Goal: Register for event/course

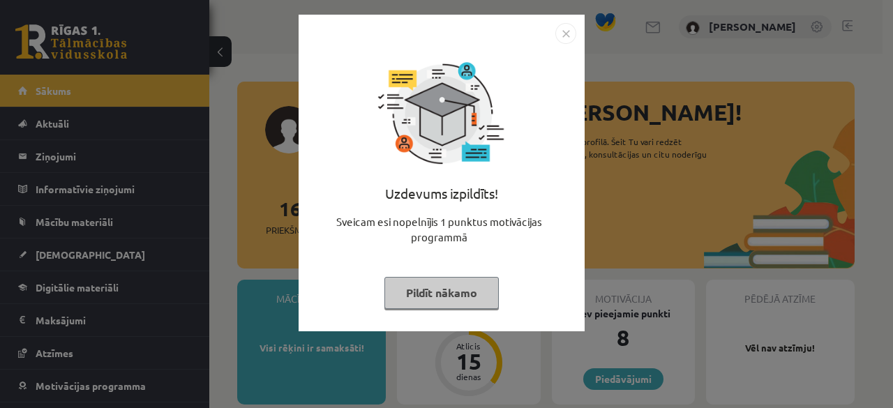
click at [468, 298] on button "Pildīt nākamo" at bounding box center [441, 293] width 114 height 32
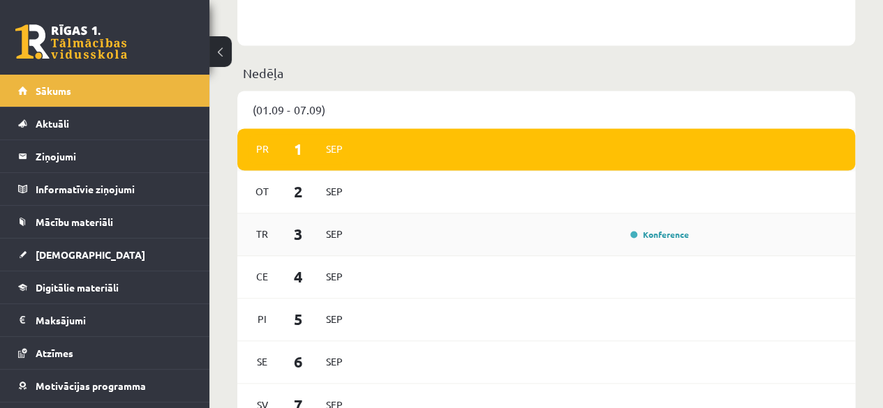
scroll to position [977, 0]
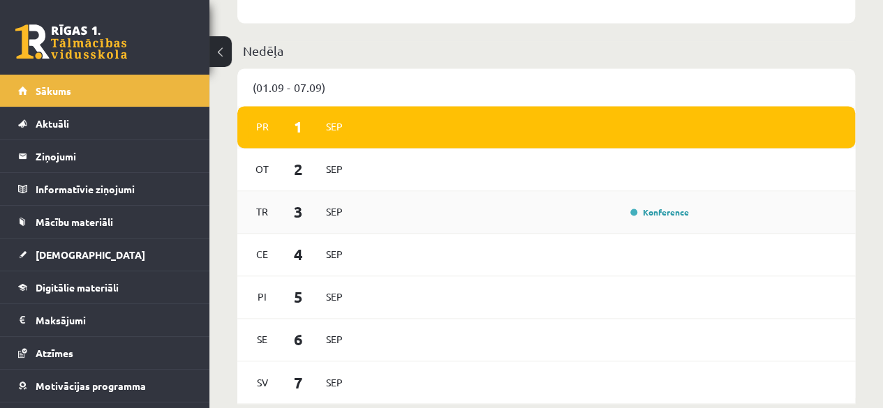
click at [655, 218] on div "Konference" at bounding box center [658, 212] width 70 height 14
click at [443, 139] on div "[DATE]" at bounding box center [546, 127] width 618 height 43
click at [646, 216] on link "Konference" at bounding box center [659, 212] width 59 height 11
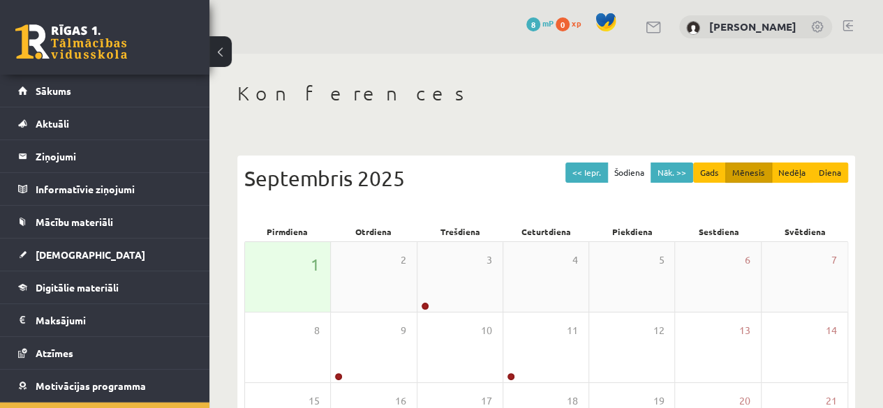
click at [274, 299] on div "1" at bounding box center [287, 277] width 85 height 70
click at [301, 259] on div "1" at bounding box center [287, 277] width 85 height 70
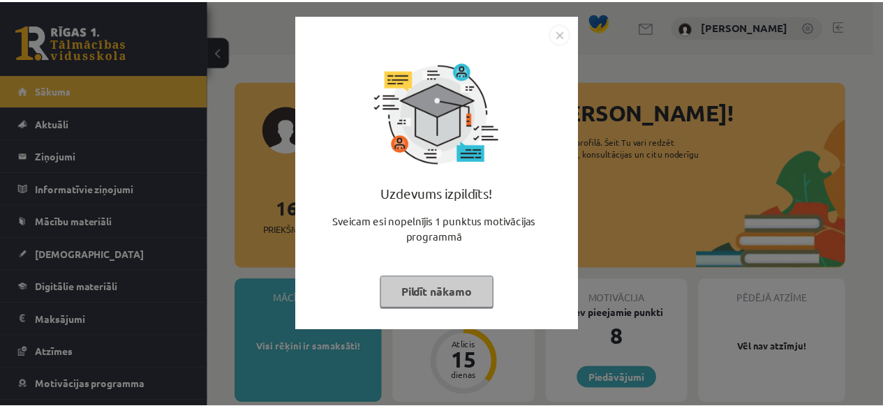
scroll to position [977, 0]
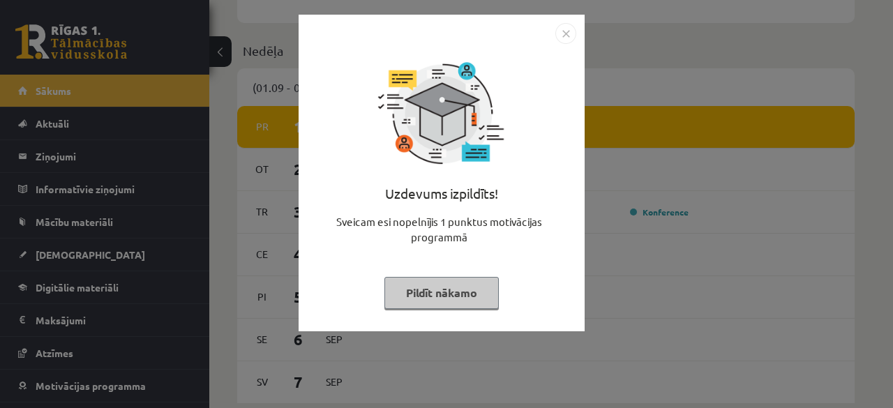
click at [424, 285] on button "Pildīt nākamo" at bounding box center [441, 293] width 114 height 32
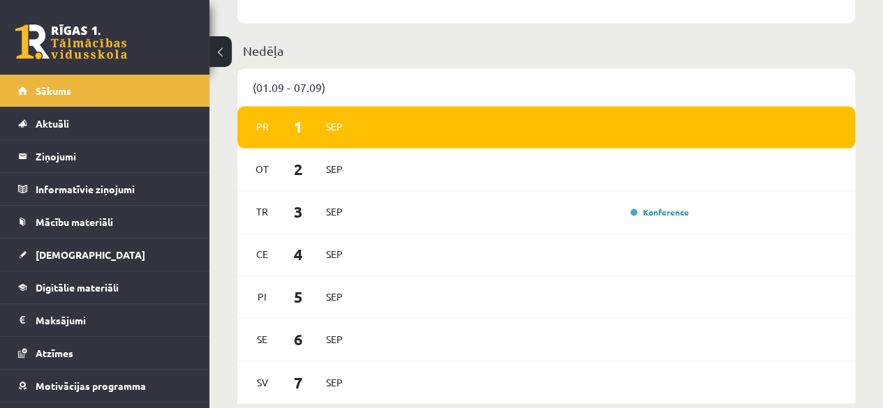
click at [338, 144] on div "[DATE]" at bounding box center [546, 127] width 618 height 43
click at [286, 124] on span "1" at bounding box center [298, 126] width 43 height 23
click at [324, 138] on small "Pr 1 Sep" at bounding box center [298, 126] width 101 height 23
click at [511, 137] on div "Pr 1 Sep" at bounding box center [546, 127] width 618 height 43
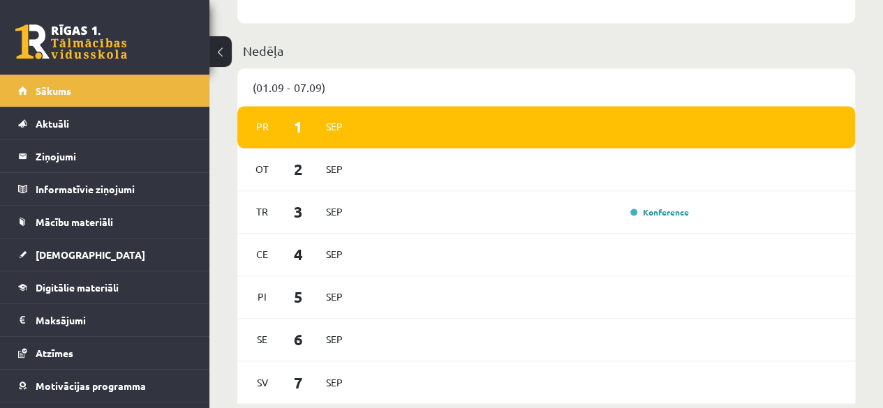
click at [510, 138] on div "Pr 1 Sep" at bounding box center [546, 127] width 618 height 43
click at [680, 213] on link "Konference" at bounding box center [659, 212] width 59 height 11
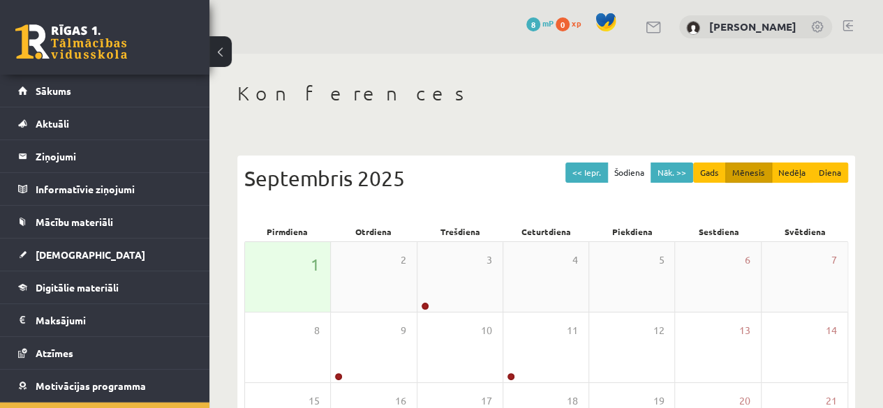
click at [307, 262] on div "1" at bounding box center [287, 277] width 85 height 70
click at [291, 232] on div "Pirmdiena" at bounding box center [287, 232] width 87 height 20
click at [315, 267] on span "1" at bounding box center [315, 265] width 9 height 24
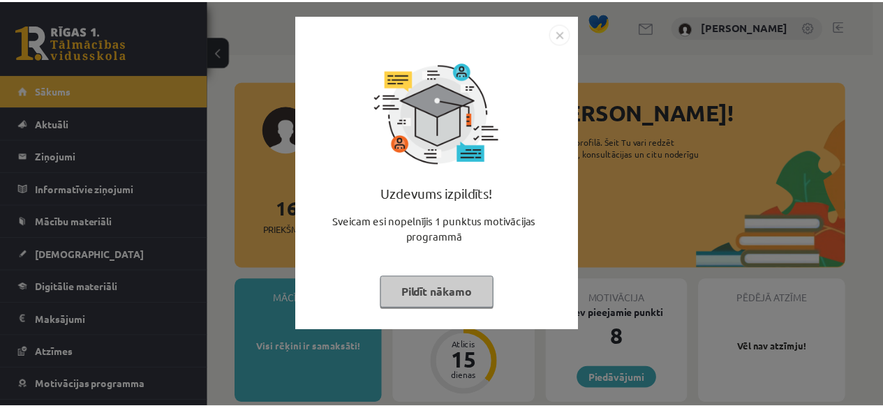
scroll to position [977, 0]
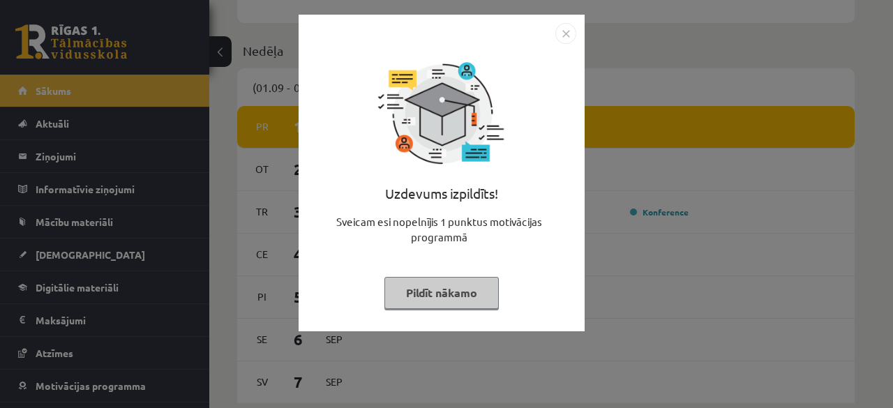
click at [406, 299] on button "Pildīt nākamo" at bounding box center [441, 293] width 114 height 32
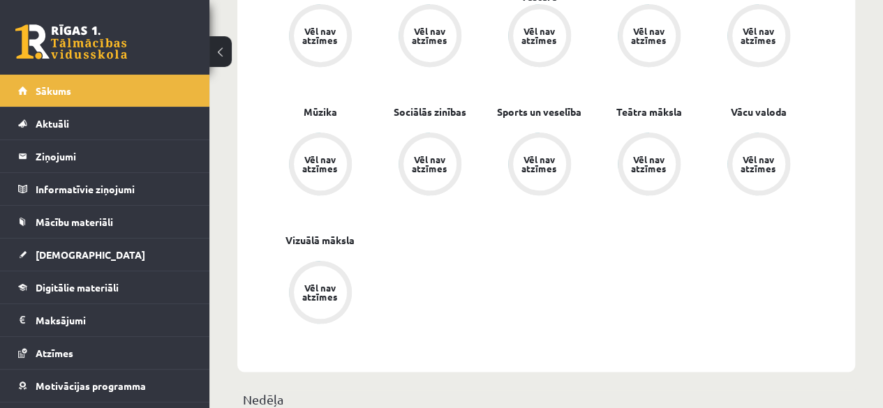
scroll to position [837, 0]
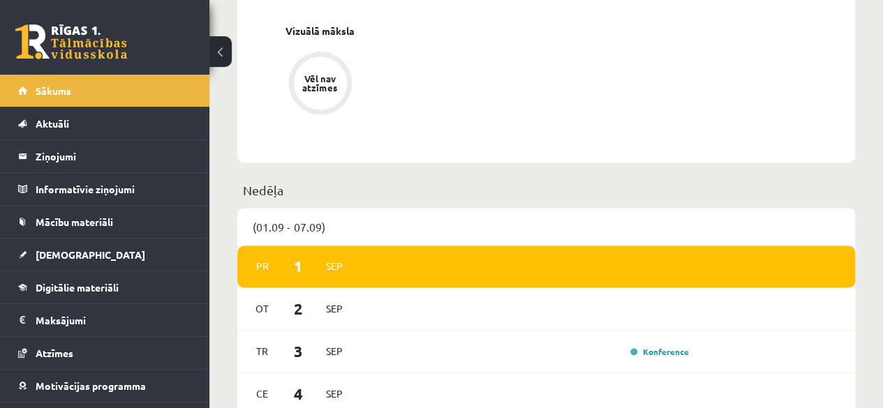
click at [476, 262] on div "[DATE]" at bounding box center [546, 267] width 618 height 43
click at [294, 263] on span "1" at bounding box center [298, 266] width 43 height 23
click at [396, 276] on div "Pr 1 Sep" at bounding box center [546, 267] width 618 height 43
click at [660, 357] on link "Konference" at bounding box center [659, 351] width 59 height 11
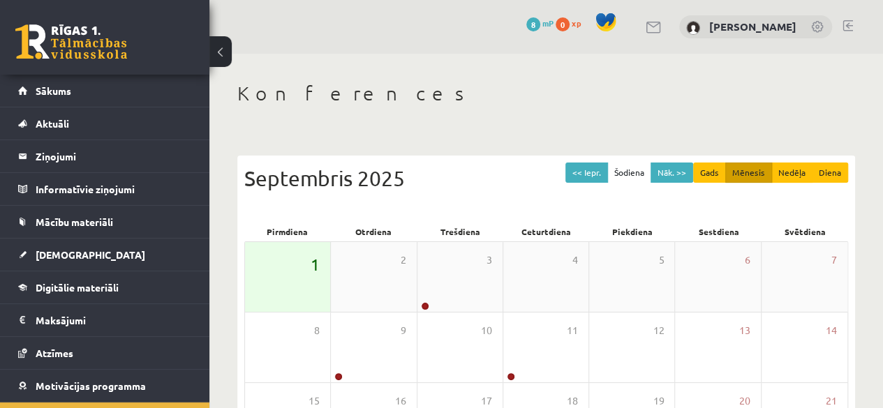
click at [317, 253] on span "1" at bounding box center [315, 265] width 9 height 24
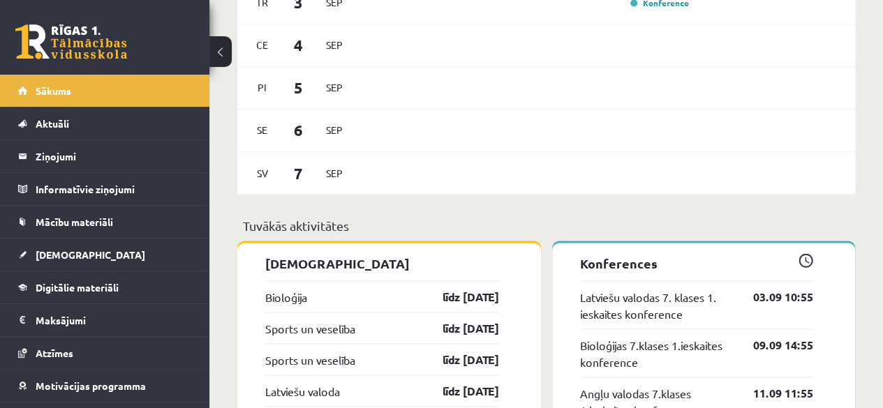
scroll to position [1256, 0]
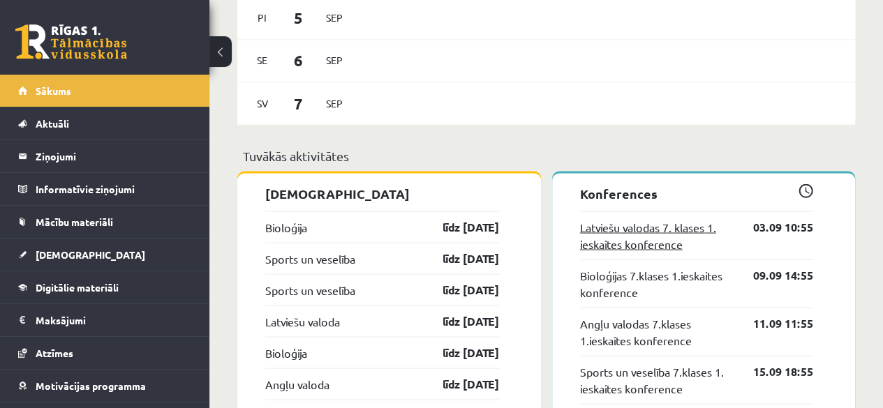
click at [590, 239] on link "Latviešu valodas 7. klases 1. ieskaites konference" at bounding box center [656, 234] width 153 height 33
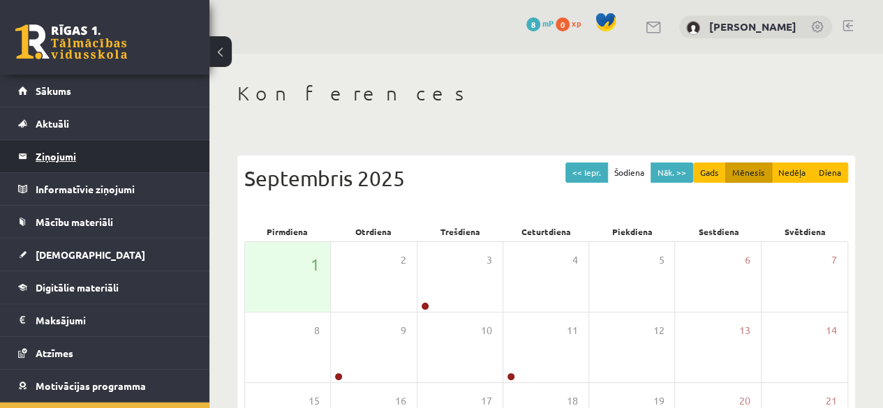
click at [85, 148] on legend "Ziņojumi 0" at bounding box center [114, 156] width 156 height 32
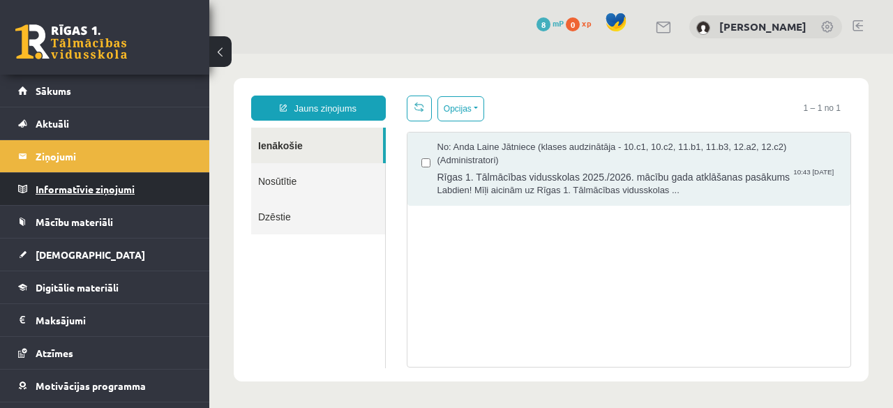
click at [103, 174] on legend "Informatīvie ziņojumi 0" at bounding box center [114, 189] width 156 height 32
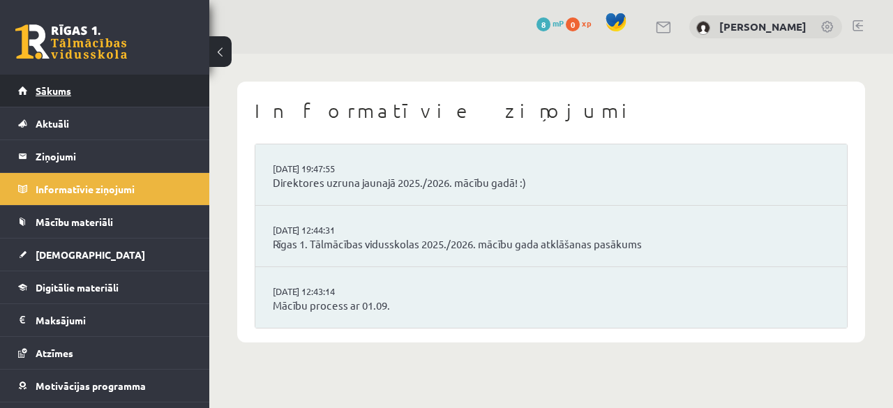
click at [59, 77] on link "Sākums" at bounding box center [105, 91] width 174 height 32
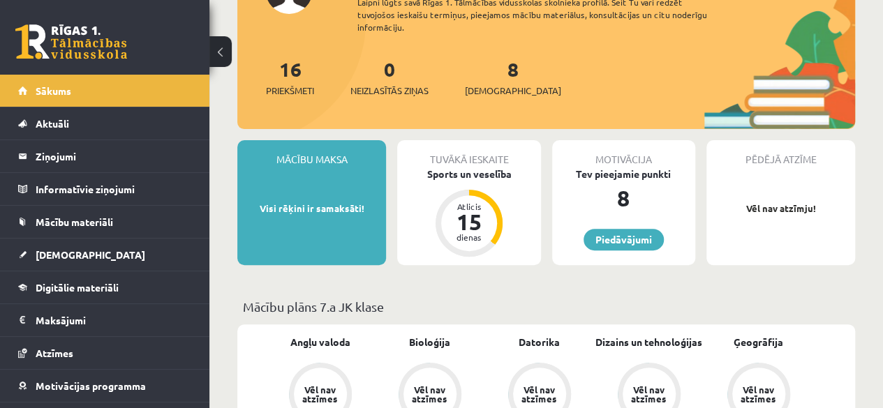
scroll to position [70, 0]
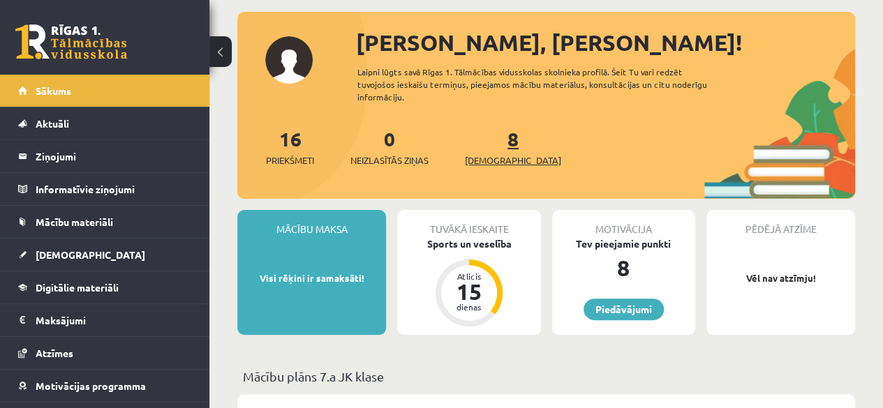
click at [491, 147] on link "8 Ieskaites" at bounding box center [513, 146] width 96 height 41
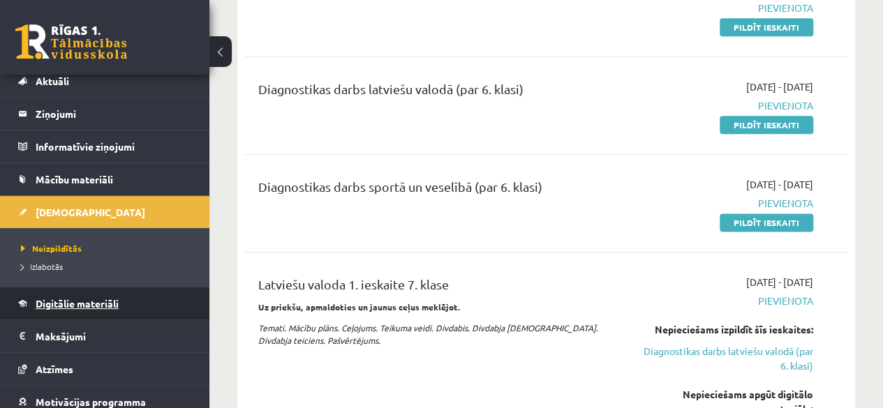
scroll to position [114, 0]
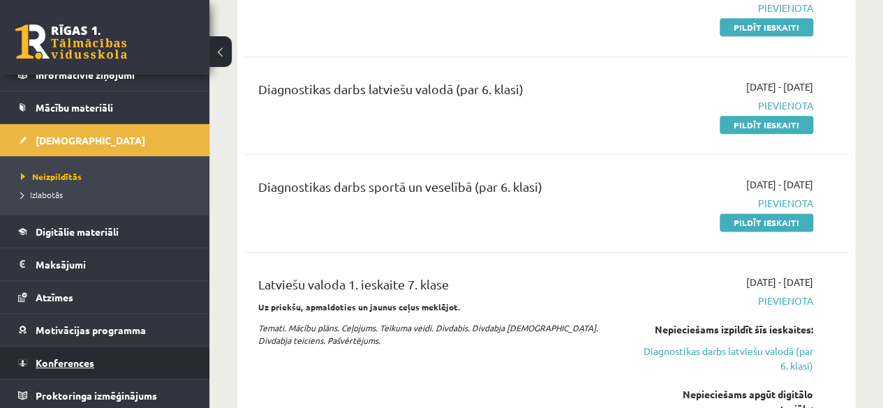
click at [91, 357] on span "Konferences" at bounding box center [65, 363] width 59 height 13
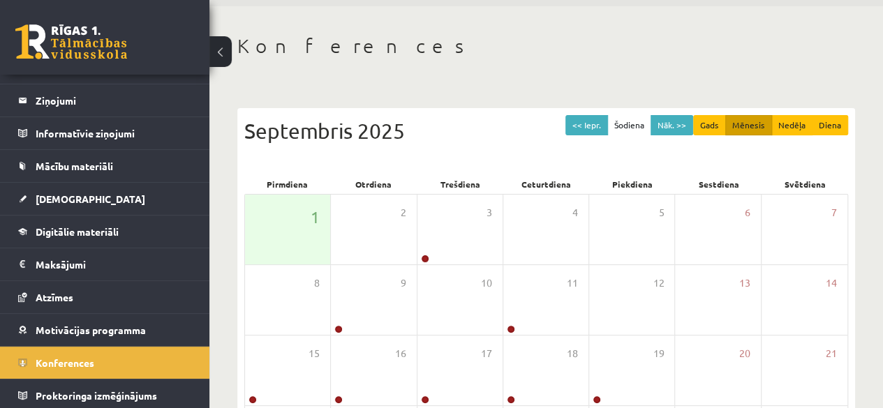
scroll to position [117, 0]
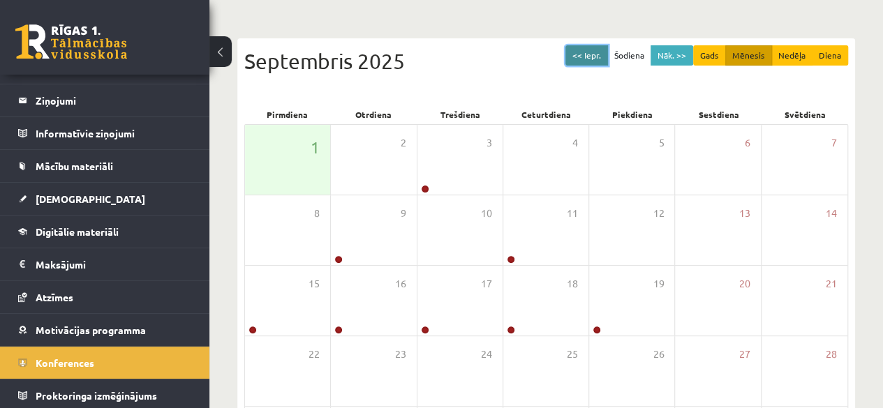
click at [606, 58] on button "<< Iepr." at bounding box center [586, 55] width 43 height 20
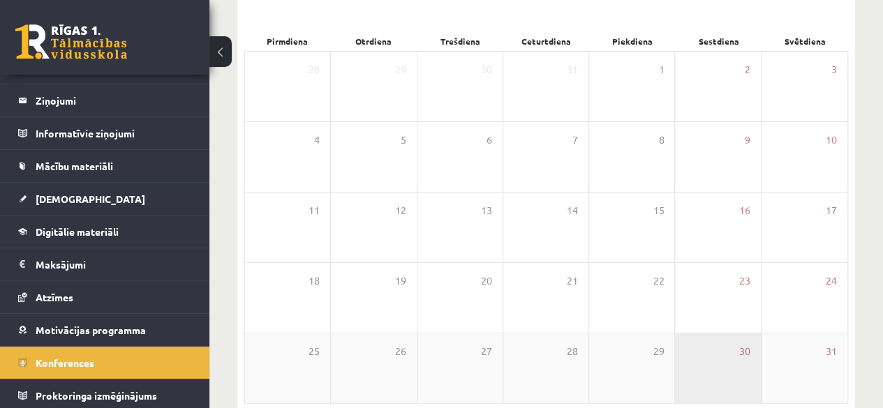
scroll to position [257, 0]
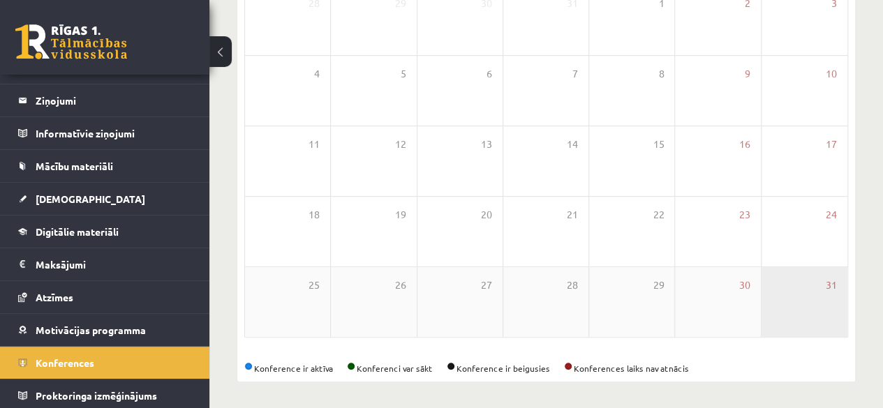
click at [788, 299] on div "31" at bounding box center [804, 302] width 86 height 70
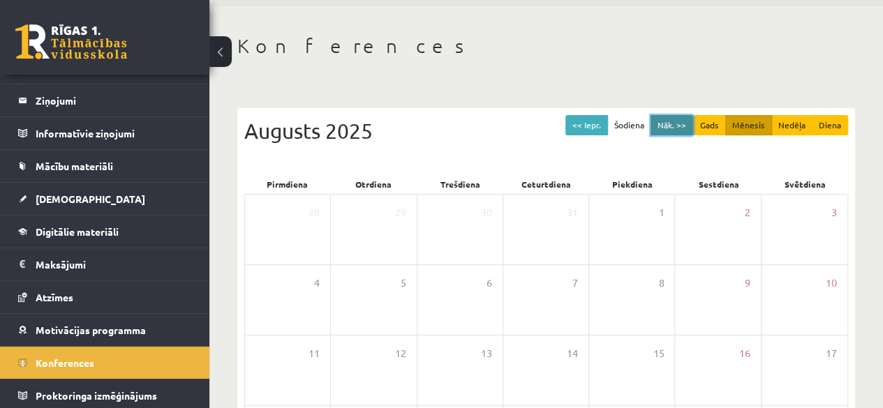
click at [671, 118] on button "Nāk. >>" at bounding box center [671, 125] width 43 height 20
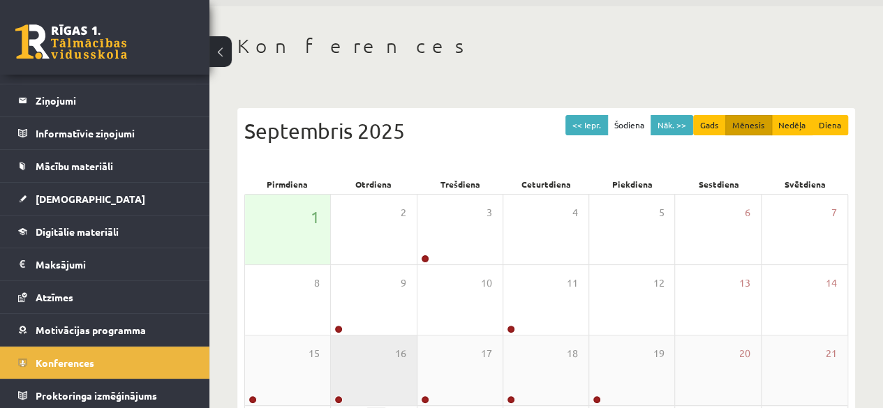
click at [374, 338] on div "16" at bounding box center [373, 371] width 85 height 70
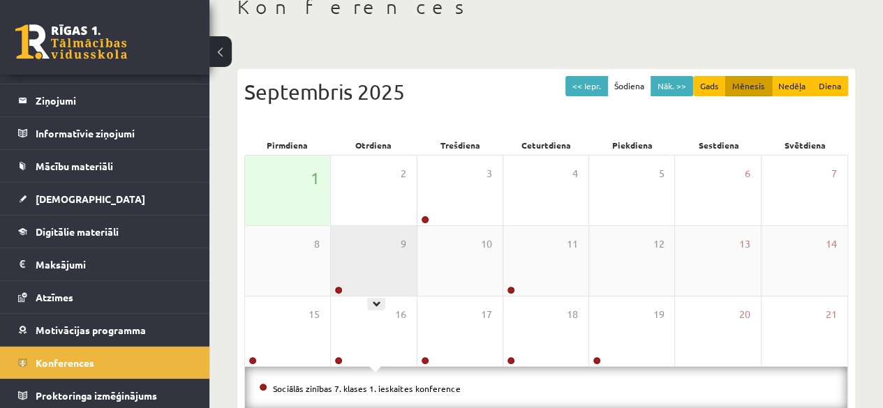
scroll to position [117, 0]
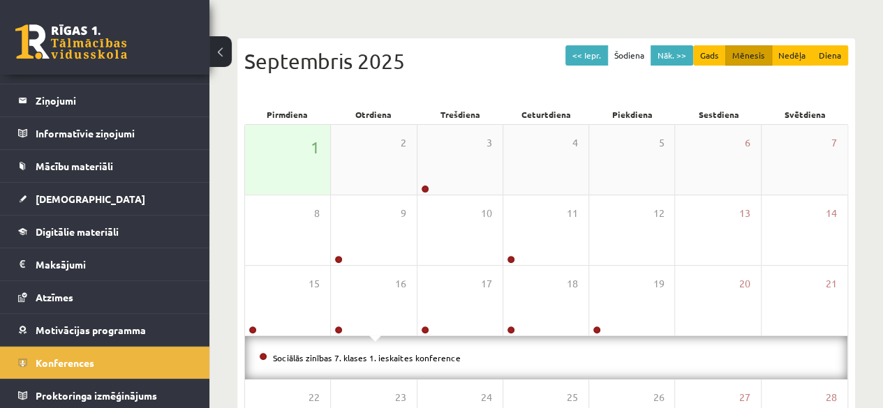
click at [309, 150] on div "1" at bounding box center [287, 160] width 85 height 70
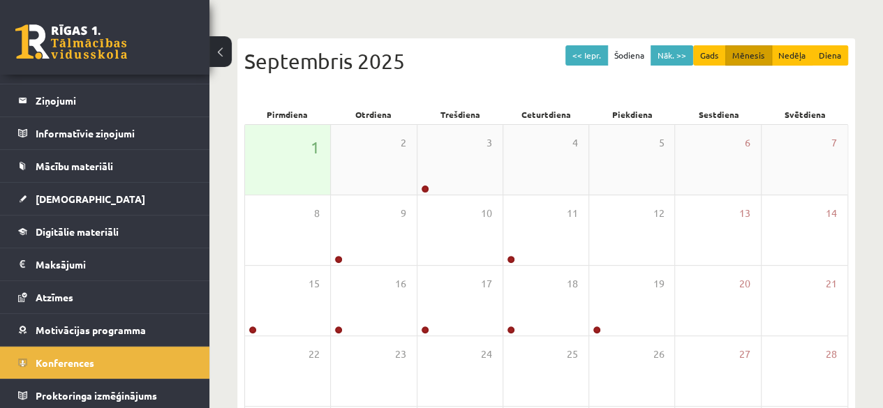
click at [309, 150] on div "1" at bounding box center [287, 160] width 85 height 70
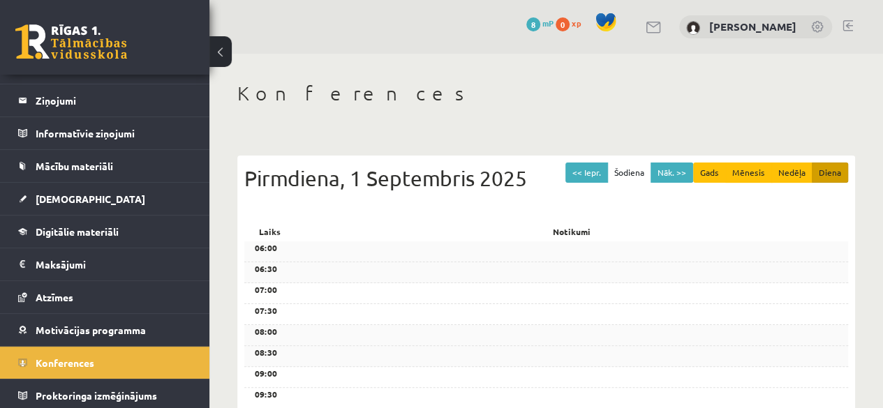
scroll to position [70, 0]
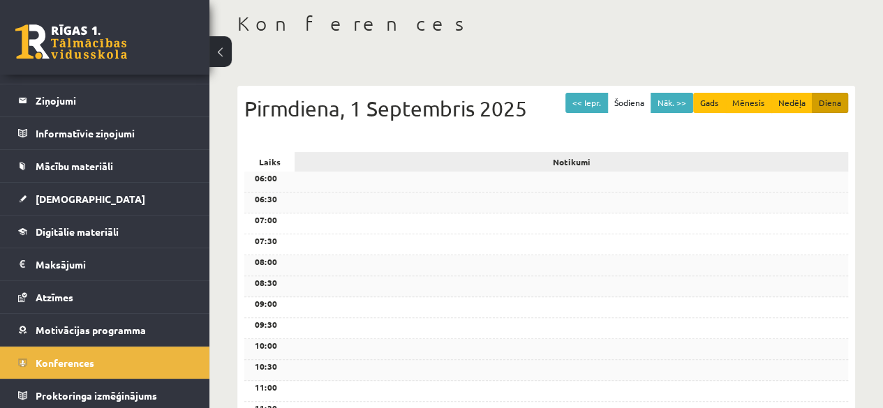
click at [632, 161] on div "Notikumi" at bounding box center [570, 162] width 553 height 20
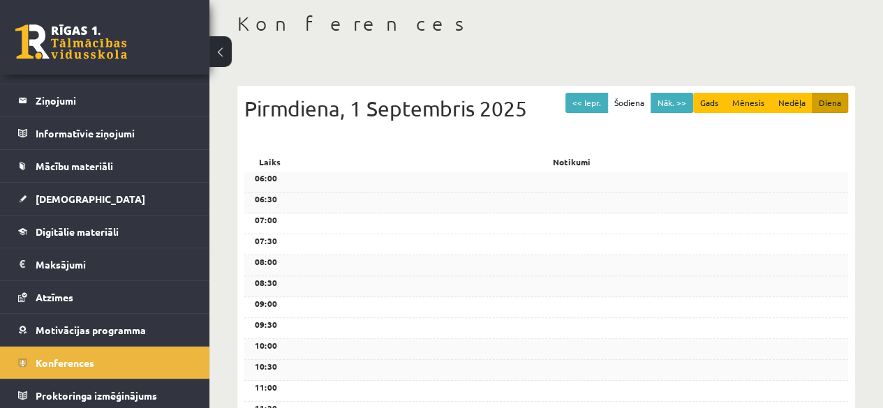
click at [560, 179] on div "06:00" at bounding box center [546, 182] width 604 height 21
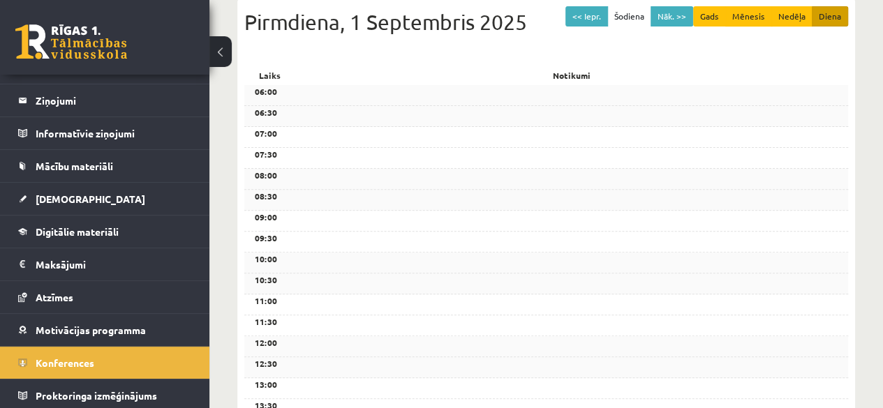
scroll to position [0, 0]
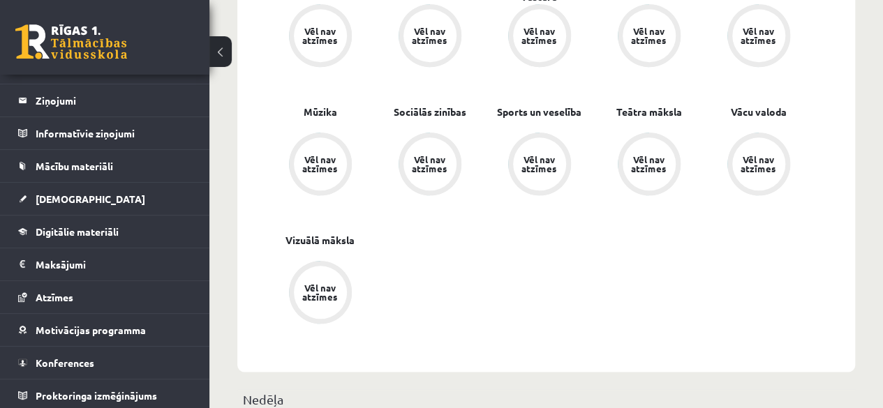
scroll to position [349, 0]
